Goal: Task Accomplishment & Management: Manage account settings

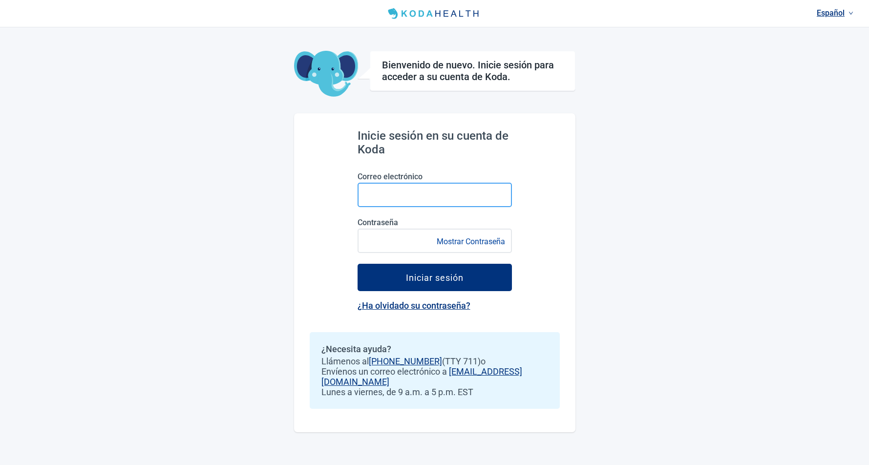
click at [435, 200] on input "Correo electrónico" at bounding box center [435, 195] width 154 height 24
click at [435, 194] on input "Correo electrónico" at bounding box center [435, 195] width 154 height 24
paste input "**********"
type input "**********"
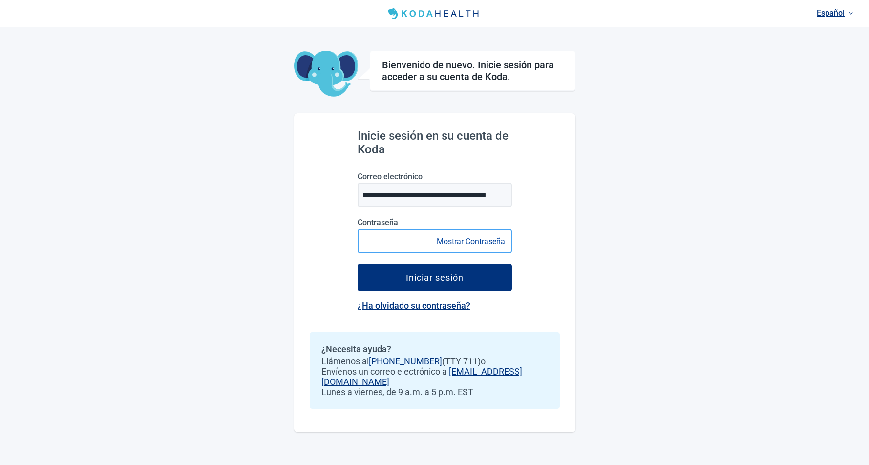
scroll to position [0, 0]
click at [358, 264] on button "Iniciar sesión" at bounding box center [435, 277] width 154 height 27
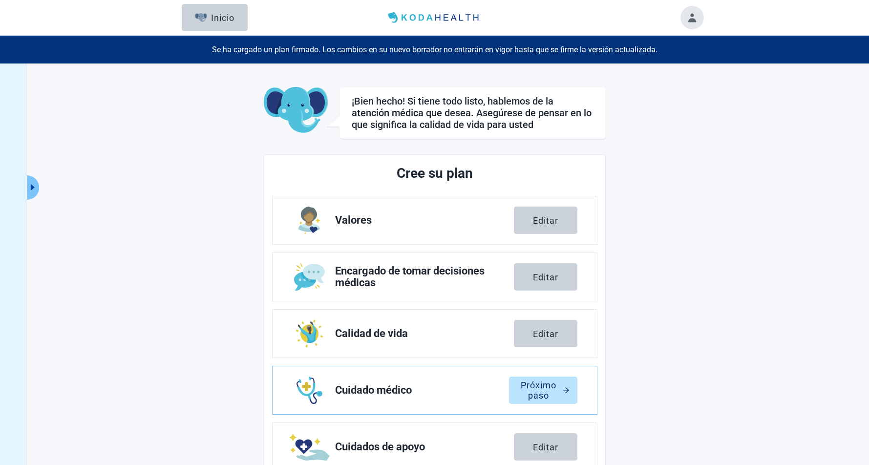
click at [689, 21] on button "Toggle account menu" at bounding box center [692, 17] width 23 height 23
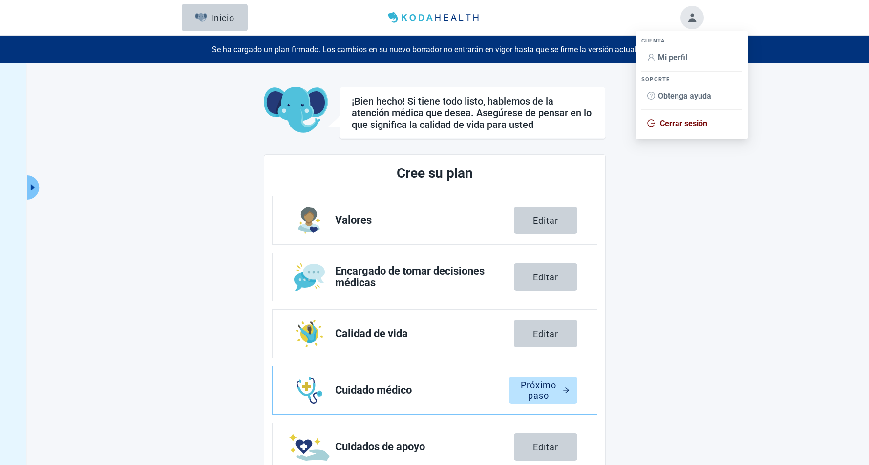
click at [666, 60] on span "Mi perfil" at bounding box center [672, 57] width 29 height 9
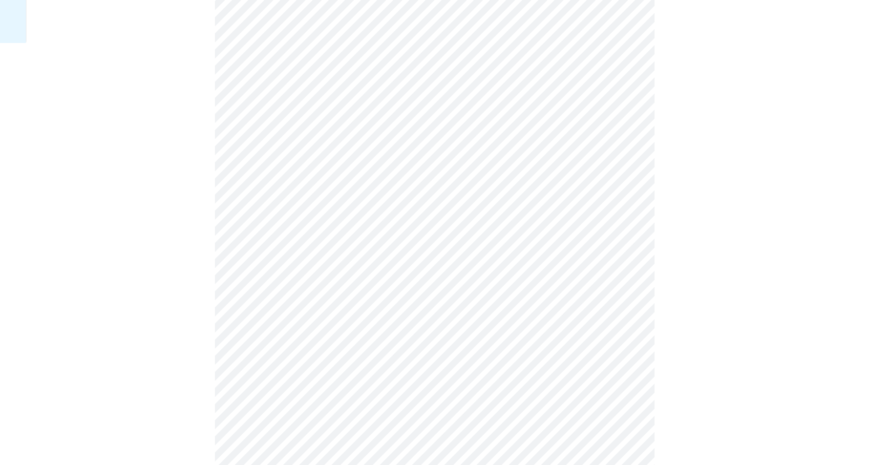
scroll to position [488, 0]
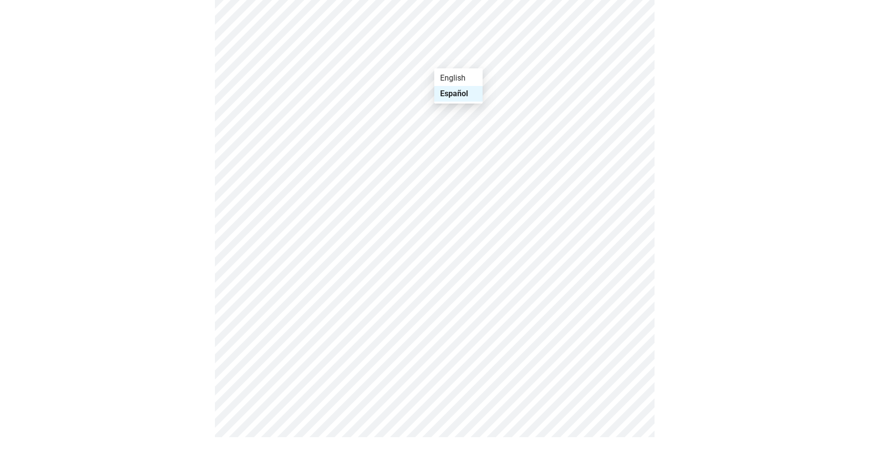
click at [451, 90] on div "Español" at bounding box center [458, 93] width 37 height 11
click at [457, 75] on div "English" at bounding box center [458, 78] width 37 height 11
click at [458, 98] on div "Español" at bounding box center [457, 101] width 34 height 11
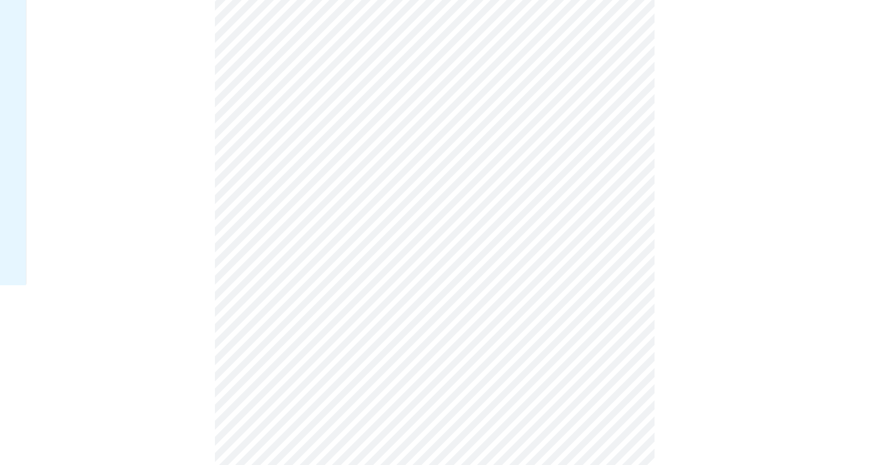
scroll to position [0, 0]
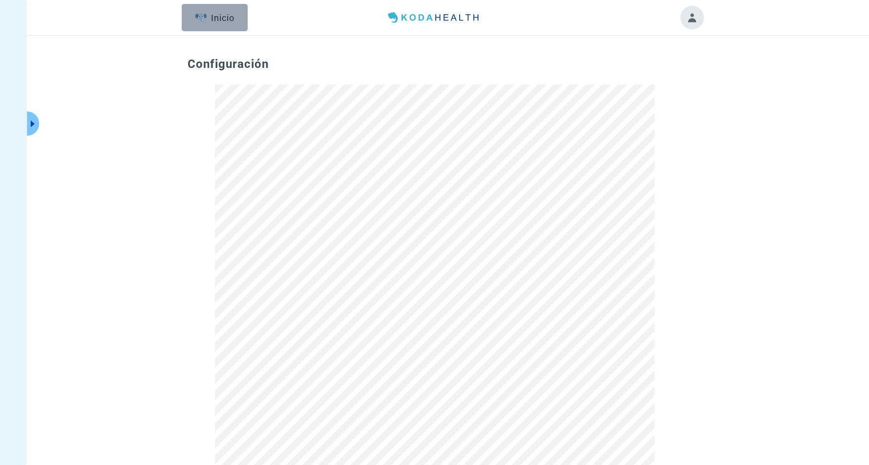
click at [235, 22] on button "Inicio" at bounding box center [215, 17] width 66 height 27
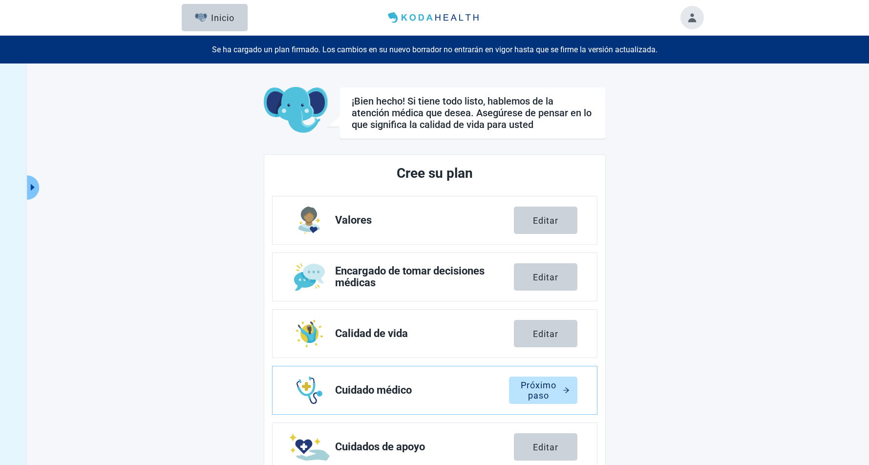
click at [701, 17] on button "Toggle account menu" at bounding box center [692, 17] width 23 height 23
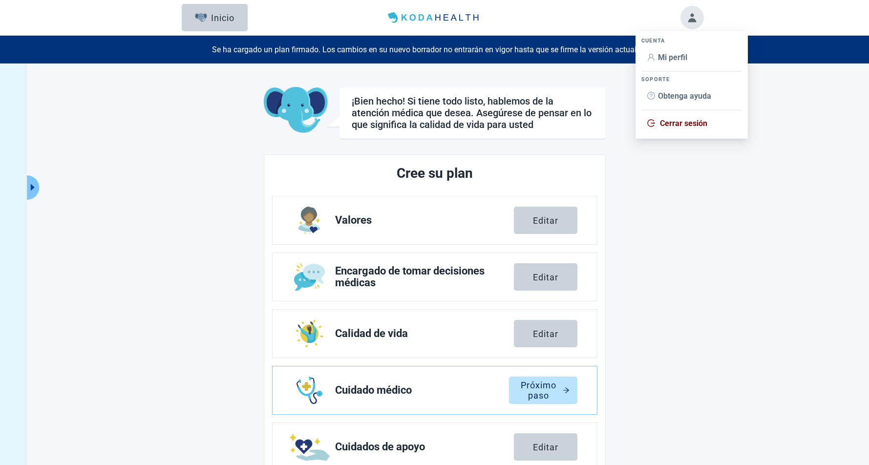
click at [675, 123] on span "Cerrar sesión" at bounding box center [683, 123] width 47 height 9
